Goal: Information Seeking & Learning: Learn about a topic

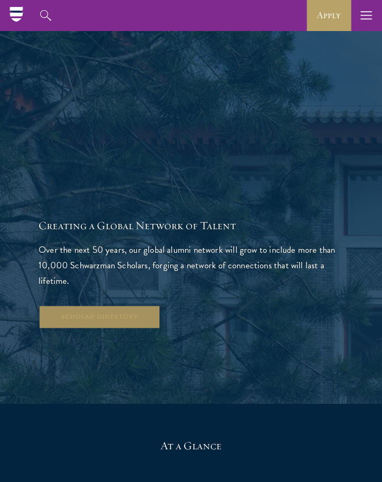
scroll to position [1186, 0]
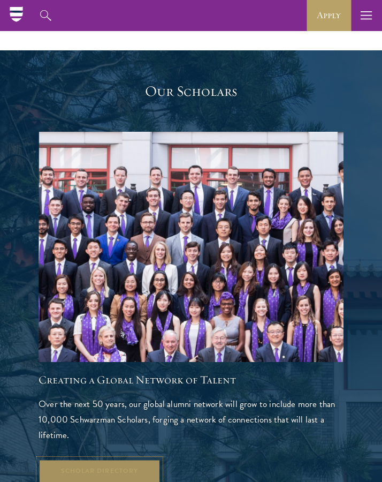
click at [93, 459] on link "Scholar Directory" at bounding box center [100, 471] width 122 height 24
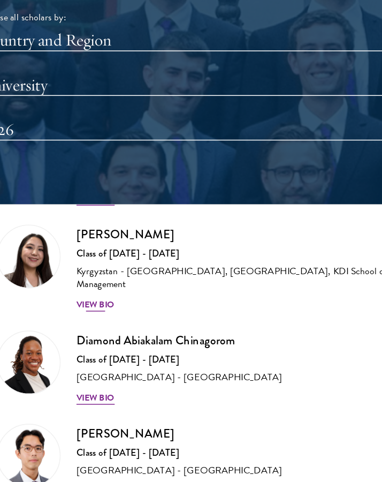
scroll to position [219, 0]
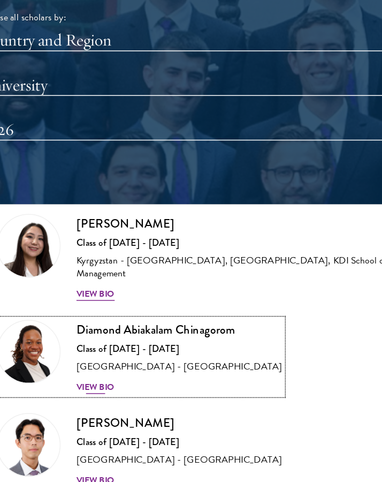
click at [87, 327] on h3 "Diamond Abiakalam Chinagorom" at bounding box center [144, 327] width 138 height 13
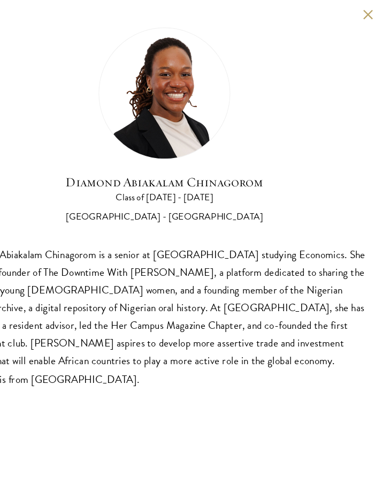
scroll to position [970, 0]
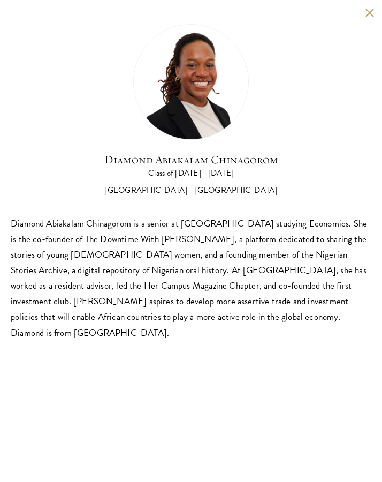
click at [370, 13] on button at bounding box center [369, 12] width 9 height 9
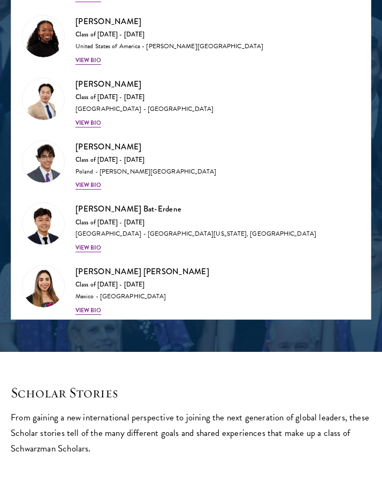
scroll to position [1093, 0]
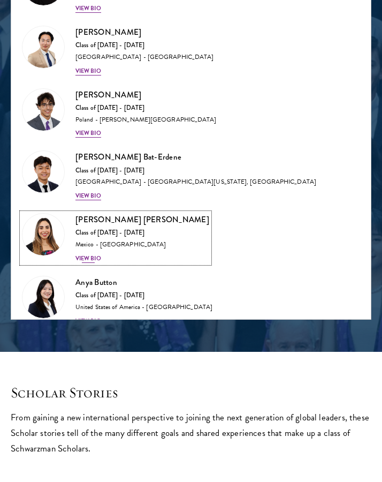
click at [114, 213] on h3 "[PERSON_NAME] [PERSON_NAME]" at bounding box center [142, 219] width 134 height 13
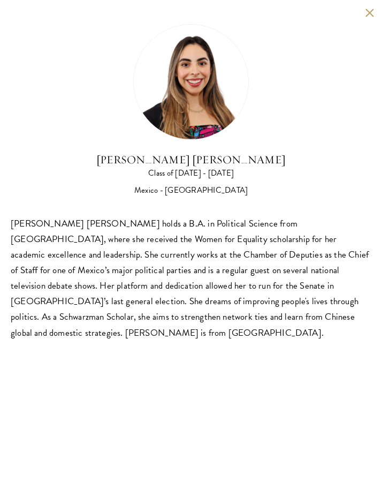
scroll to position [1216, 0]
click at [369, 16] on button at bounding box center [369, 12] width 9 height 9
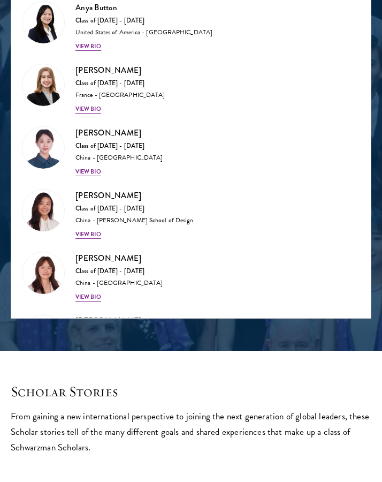
scroll to position [1435, 0]
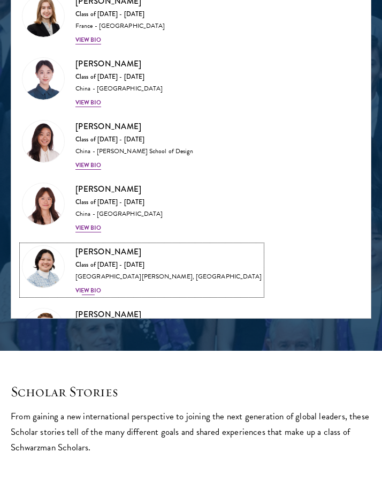
click at [95, 245] on h3 "[PERSON_NAME]" at bounding box center [168, 251] width 186 height 13
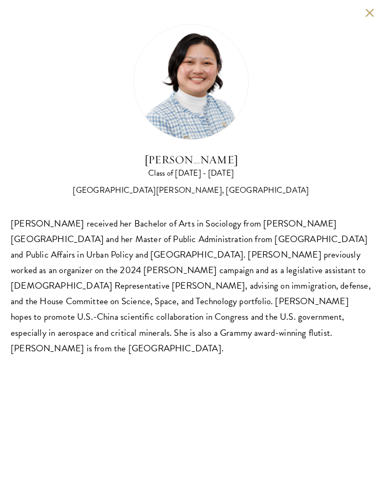
click at [369, 16] on button at bounding box center [369, 12] width 9 height 9
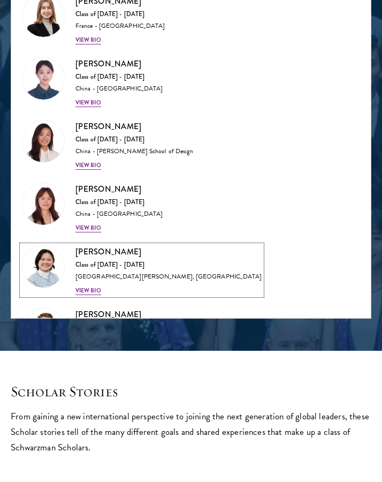
scroll to position [1496, 0]
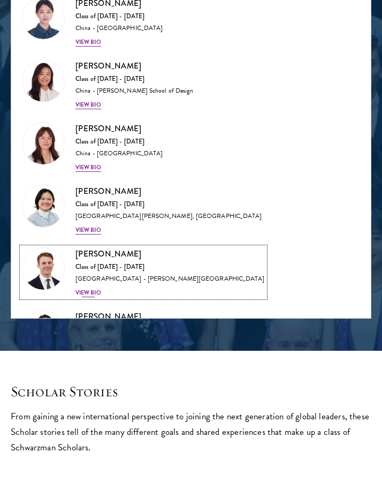
click at [111, 247] on h3 "[PERSON_NAME]" at bounding box center [170, 253] width 190 height 13
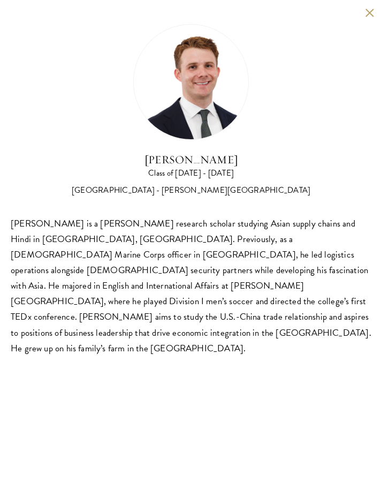
scroll to position [1229, 0]
